Goal: Find specific page/section: Find specific page/section

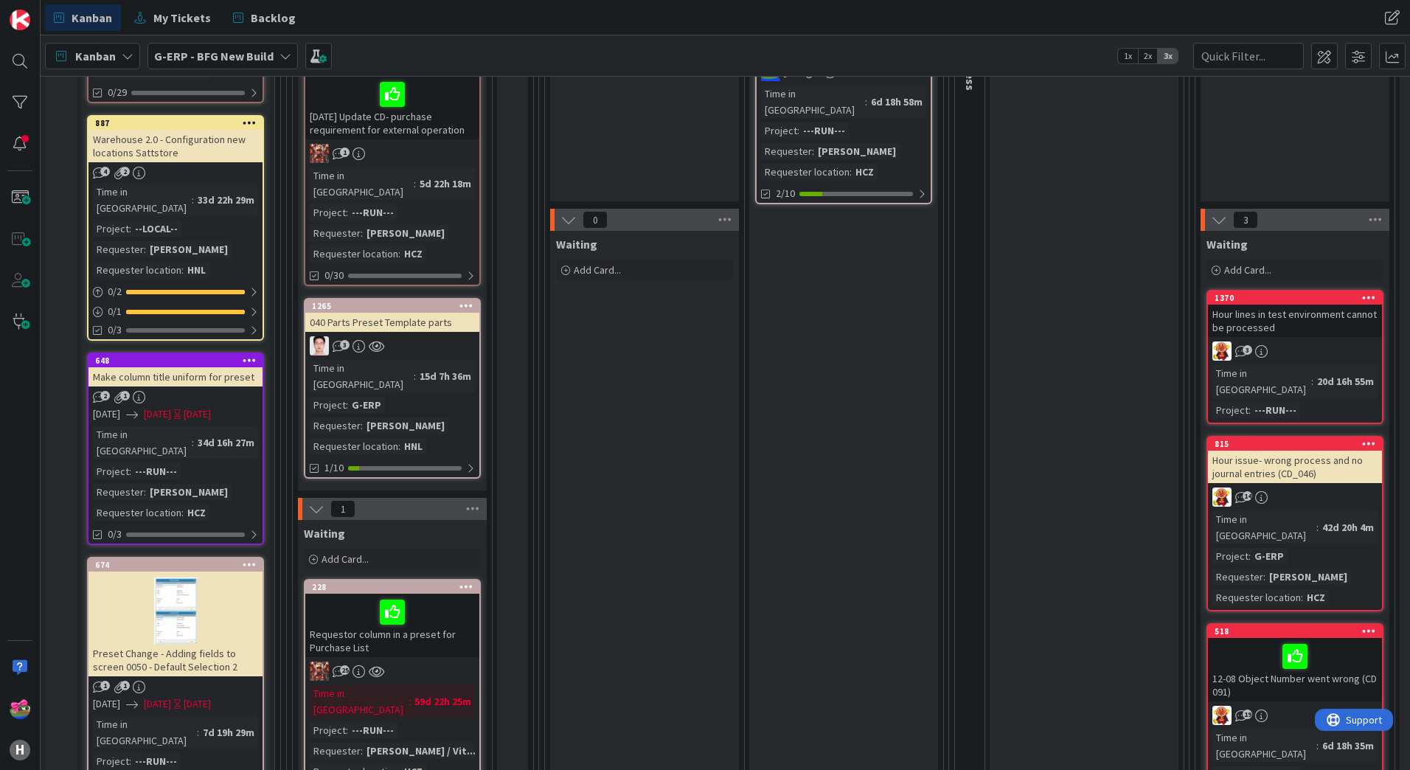
scroll to position [74, 0]
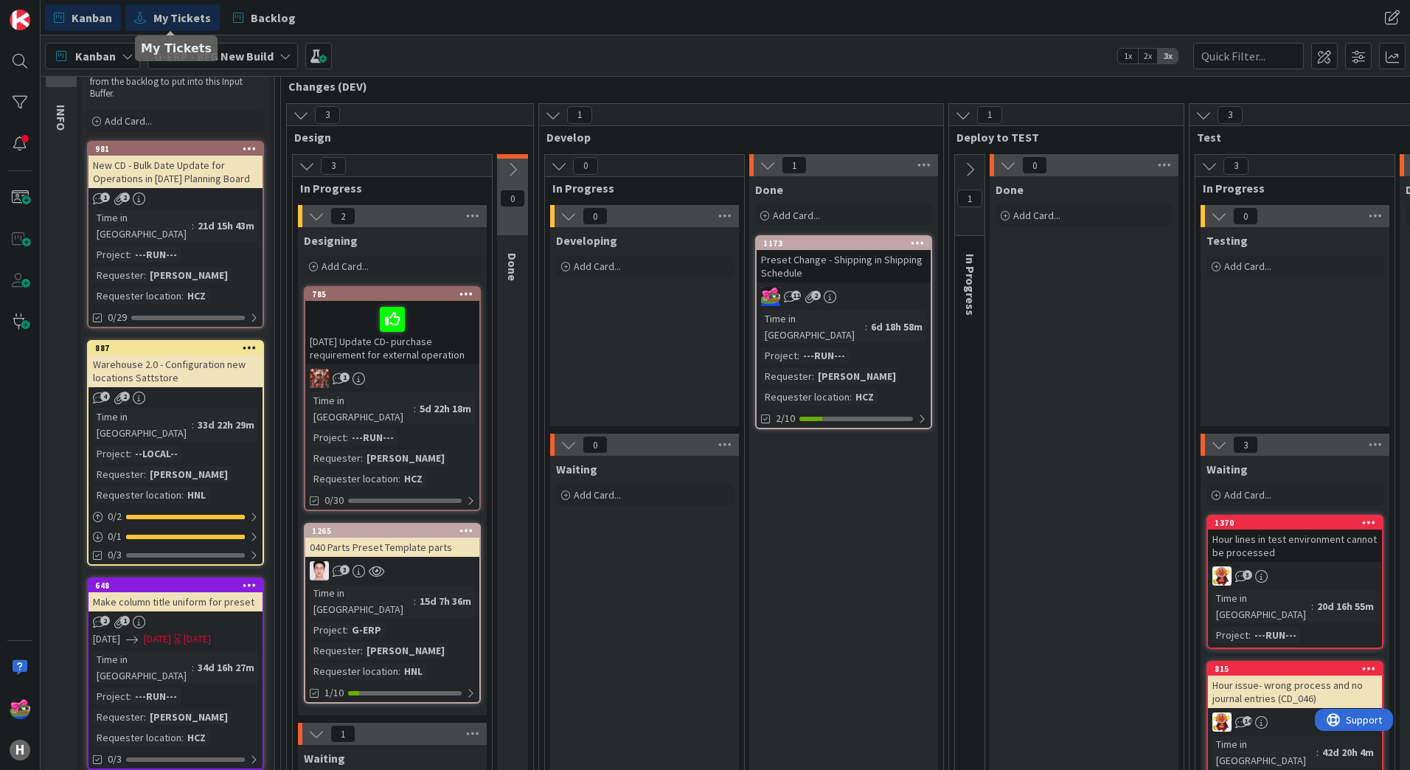
click at [205, 18] on span "My Tickets" at bounding box center [182, 18] width 58 height 18
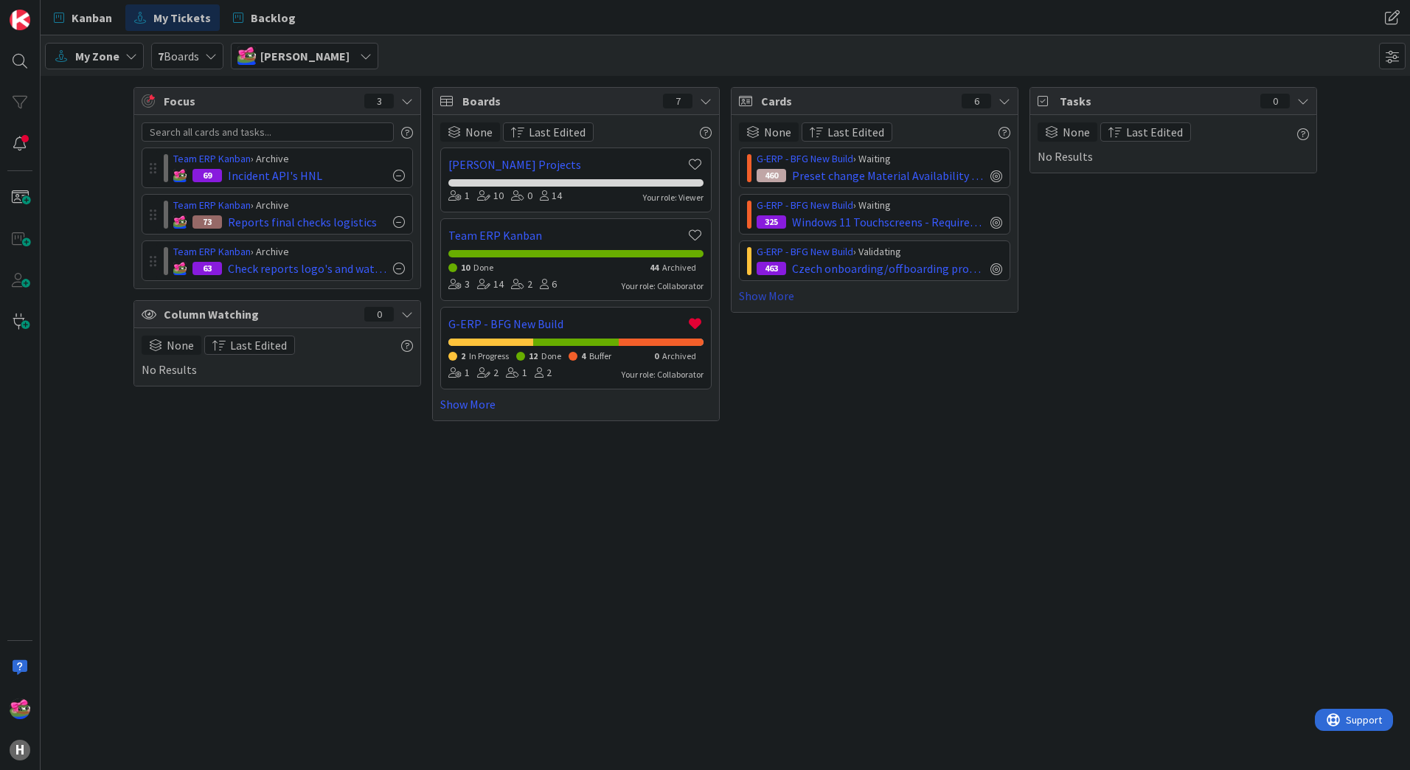
click at [766, 300] on link "Show More" at bounding box center [874, 296] width 271 height 18
